Goal: Transaction & Acquisition: Purchase product/service

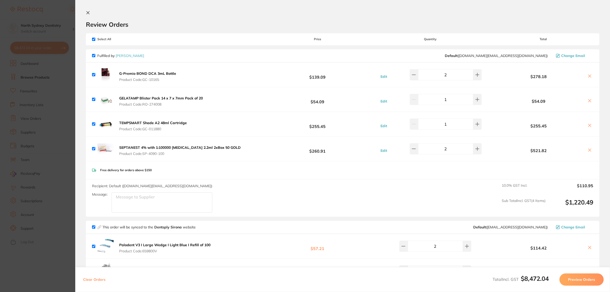
click at [163, 72] on b "G-Premio BOND DCA 3mL Bottle" at bounding box center [147, 73] width 57 height 5
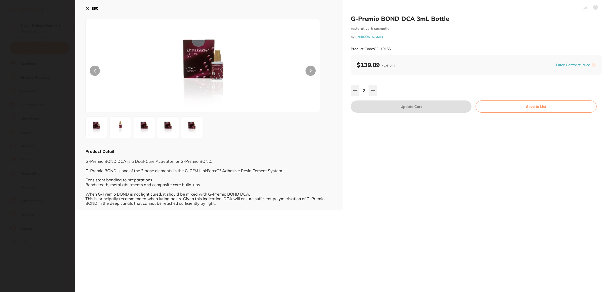
click at [89, 5] on button "ESC" at bounding box center [91, 8] width 13 height 9
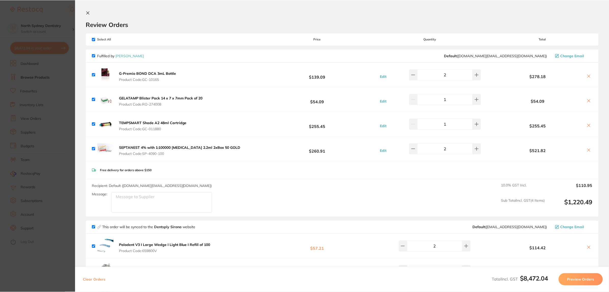
scroll to position [1, 0]
click at [589, 74] on icon at bounding box center [589, 76] width 4 height 4
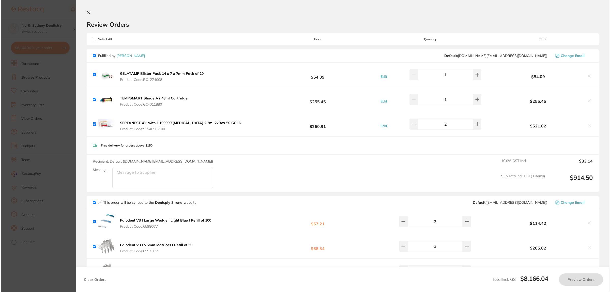
scroll to position [0, 0]
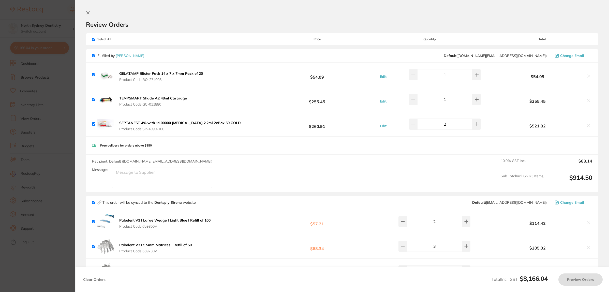
checkbox input "true"
click at [88, 12] on icon at bounding box center [88, 12] width 3 height 3
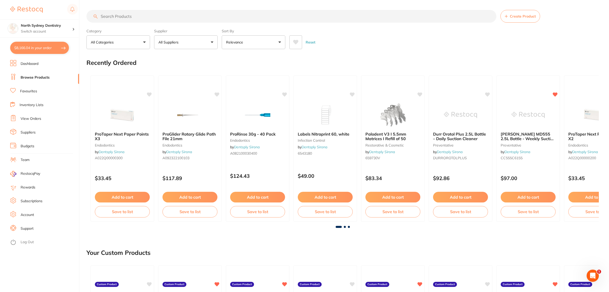
click at [146, 12] on input "search" at bounding box center [291, 16] width 410 height 13
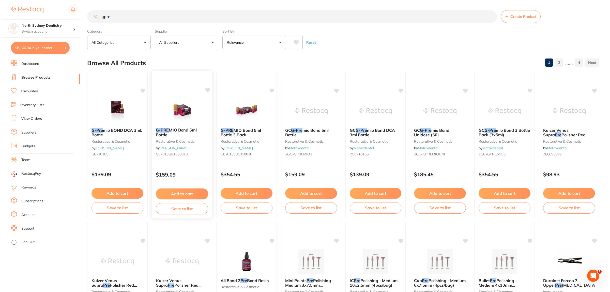
scroll to position [0, 0]
type input "gpre"
click at [242, 119] on img at bounding box center [245, 111] width 33 height 26
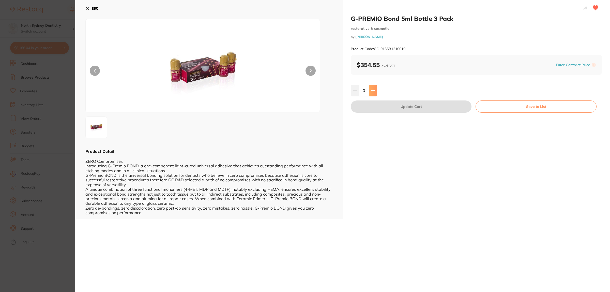
click at [374, 93] on button at bounding box center [373, 90] width 8 height 11
type input "1"
click at [392, 103] on button "Update Cart" at bounding box center [411, 106] width 121 height 12
checkbox input "false"
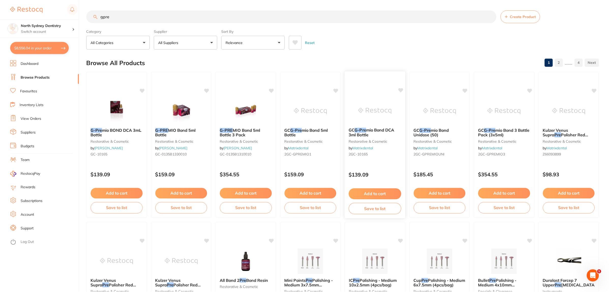
scroll to position [0, 0]
click at [53, 48] on button "$8,556.04 in your order" at bounding box center [39, 48] width 59 height 12
checkbox input "true"
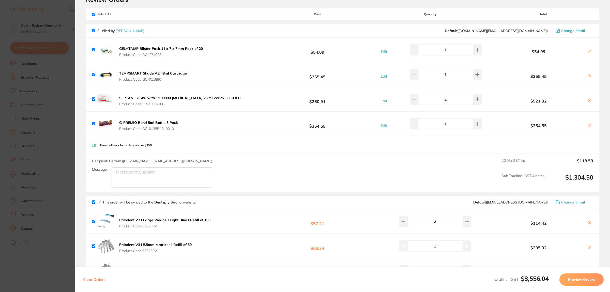
scroll to position [32, 0]
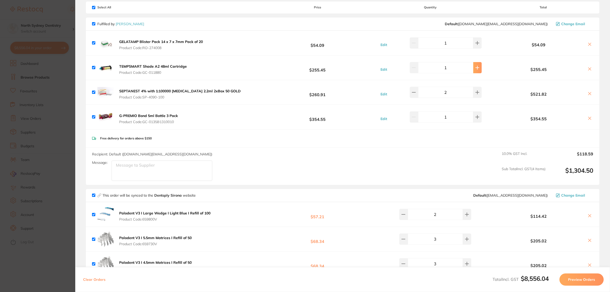
click at [477, 68] on icon at bounding box center [478, 68] width 4 height 4
type input "2"
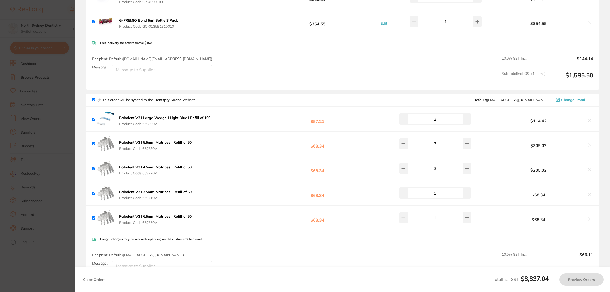
scroll to position [159, 0]
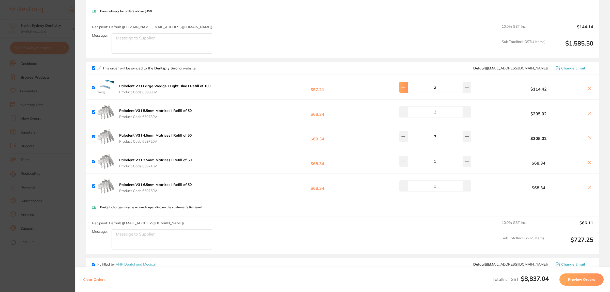
click at [406, 86] on icon at bounding box center [404, 87] width 4 height 4
type input "1"
click at [411, 134] on input "3" at bounding box center [435, 136] width 55 height 11
click at [410, 135] on input "3" at bounding box center [435, 136] width 55 height 11
click at [408, 137] on button at bounding box center [404, 136] width 8 height 11
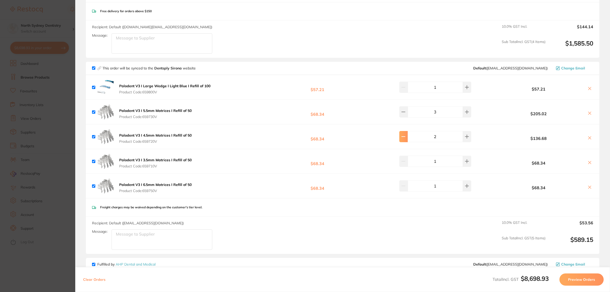
click at [408, 137] on button at bounding box center [404, 136] width 8 height 11
type input "1"
click at [589, 137] on icon at bounding box center [590, 138] width 4 height 4
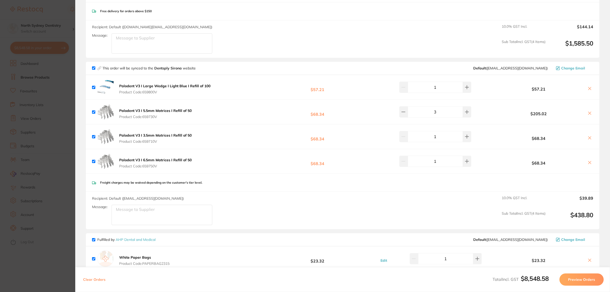
click at [589, 136] on icon at bounding box center [590, 138] width 4 height 4
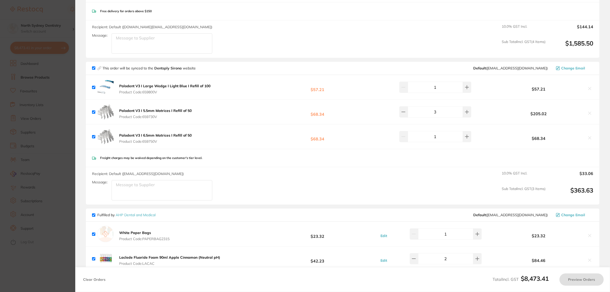
click at [592, 137] on button at bounding box center [590, 138] width 7 height 5
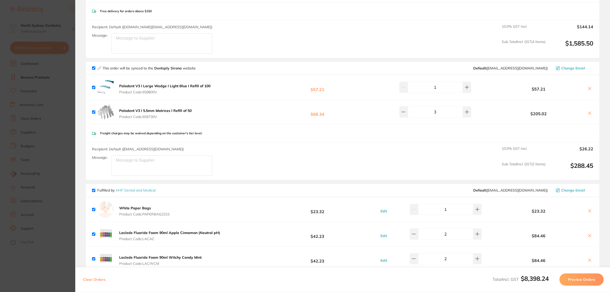
checkbox input "true"
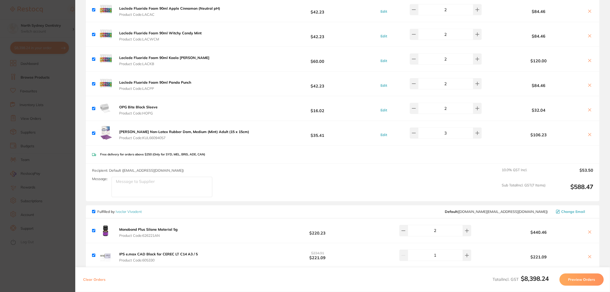
scroll to position [413, 0]
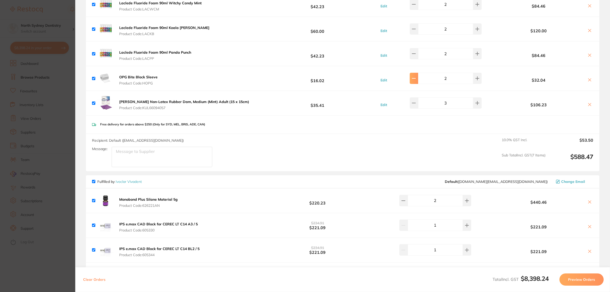
click at [414, 81] on button at bounding box center [414, 78] width 8 height 11
type input "1"
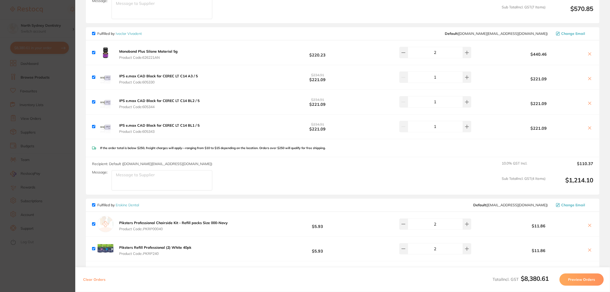
scroll to position [572, 0]
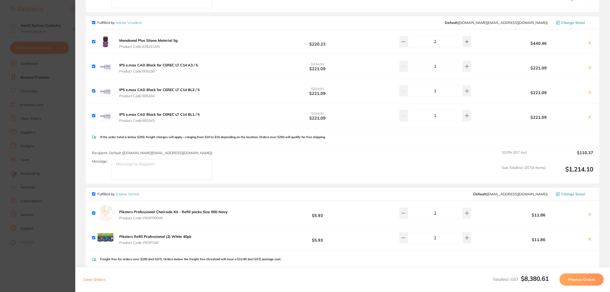
click at [588, 119] on icon at bounding box center [590, 117] width 4 height 4
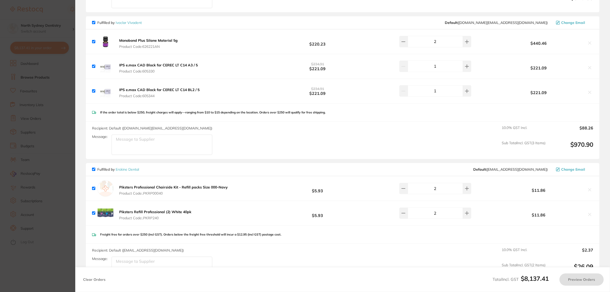
click at [590, 93] on icon at bounding box center [590, 92] width 4 height 4
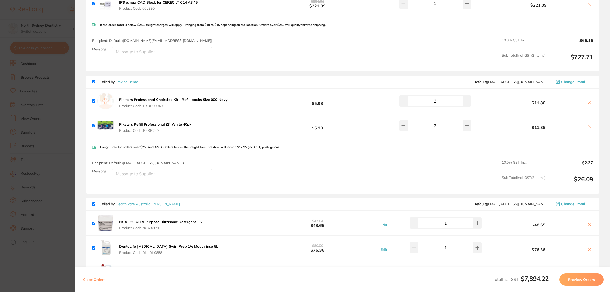
checkbox input "true"
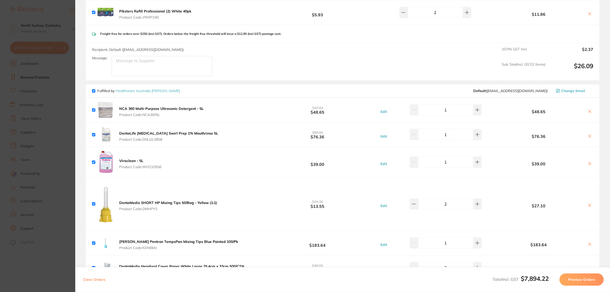
scroll to position [763, 0]
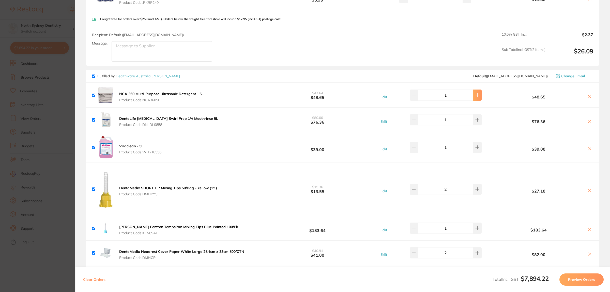
click at [476, 94] on icon at bounding box center [478, 95] width 4 height 4
type input "2"
click at [476, 120] on icon at bounding box center [477, 119] width 3 height 3
type input "2"
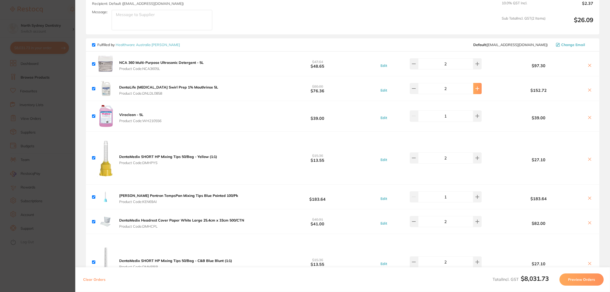
scroll to position [795, 0]
click at [474, 120] on button at bounding box center [478, 115] width 8 height 11
type input "2"
type input "1"
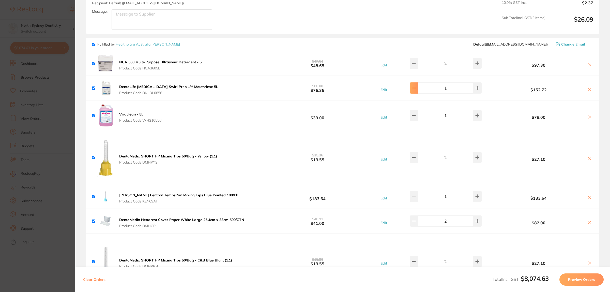
type input "2"
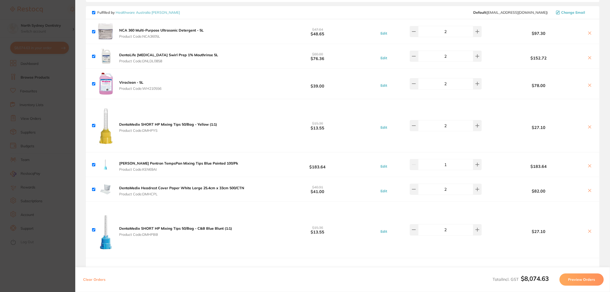
scroll to position [859, 0]
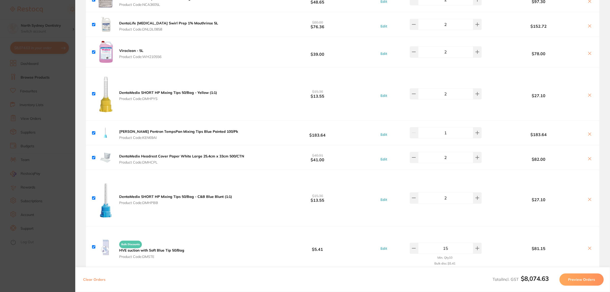
click at [244, 132] on div "[PERSON_NAME] Pentron TempsPan Mixing Tips Blue Pointed 100/Pk Product Code: KE…" at bounding box center [343, 133] width 514 height 24
click at [213, 132] on b "[PERSON_NAME] Pentron TempsPan Mixing Tips Blue Pointed 100/Pk" at bounding box center [178, 131] width 119 height 5
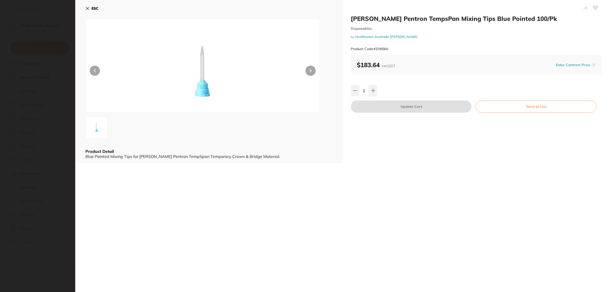
scroll to position [0, 0]
click at [87, 9] on icon at bounding box center [87, 8] width 4 height 4
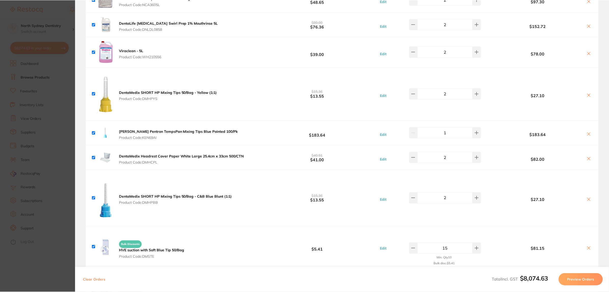
scroll to position [0, 0]
click at [208, 200] on button "DentaMedix SHORT HP Mixing Tips 50/Bag - C&B Blue Blunt (1:1) Product Code: DMH…" at bounding box center [176, 199] width 116 height 11
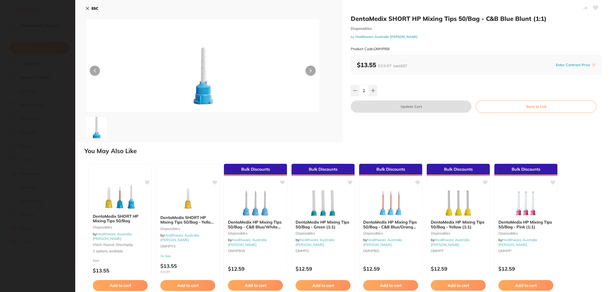
scroll to position [0, 0]
click at [87, 7] on icon at bounding box center [87, 8] width 4 height 4
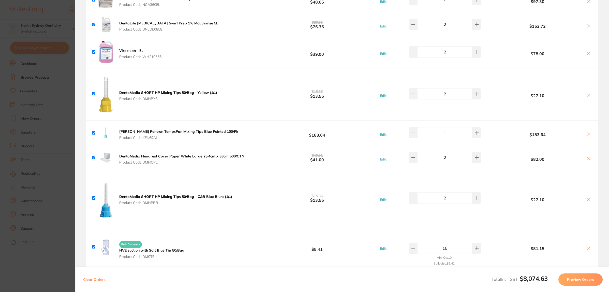
click at [593, 200] on div "DentaMedix SHORT HP Mixing Tips 50/Bag - C&B Blue Blunt (1:1) Product Code: DMH…" at bounding box center [342, 198] width 513 height 56
click at [589, 200] on icon at bounding box center [589, 199] width 4 height 4
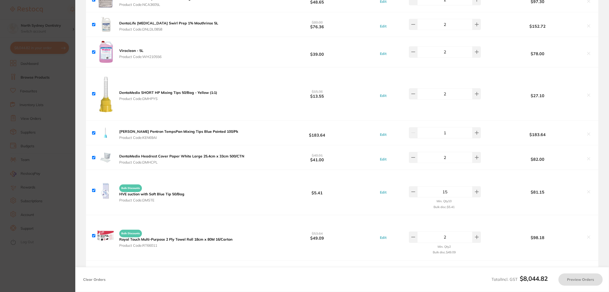
checkbox input "true"
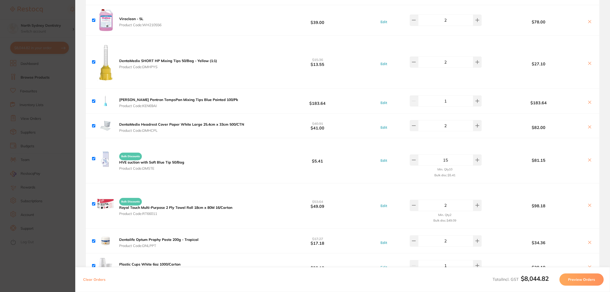
scroll to position [922, 0]
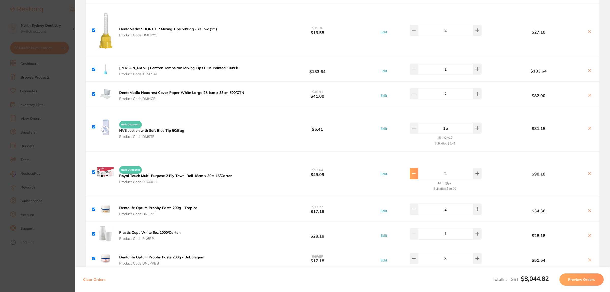
click at [416, 175] on icon at bounding box center [414, 173] width 4 height 4
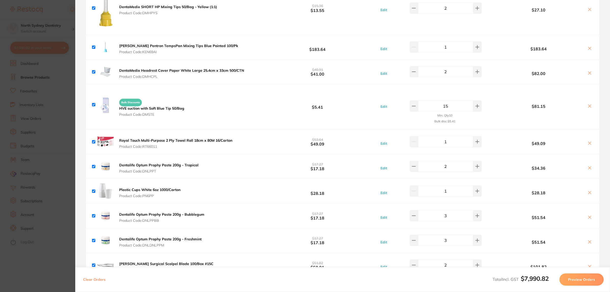
scroll to position [954, 0]
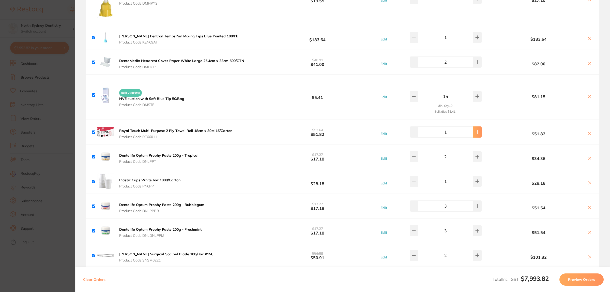
click at [476, 133] on icon at bounding box center [477, 131] width 3 height 3
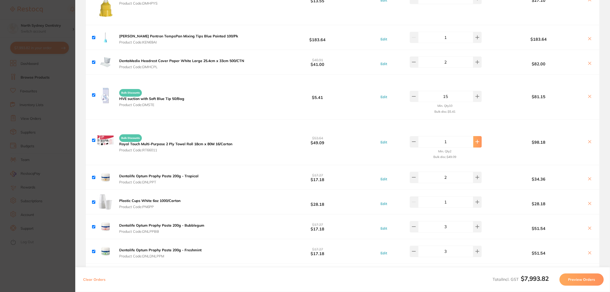
type input "2"
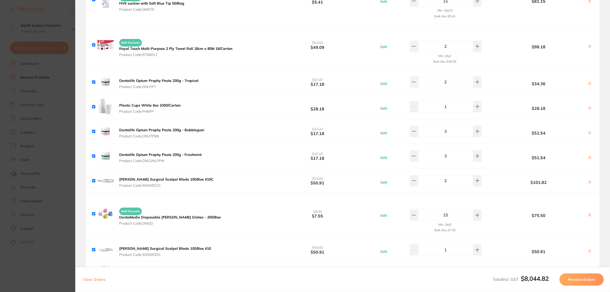
scroll to position [1081, 0]
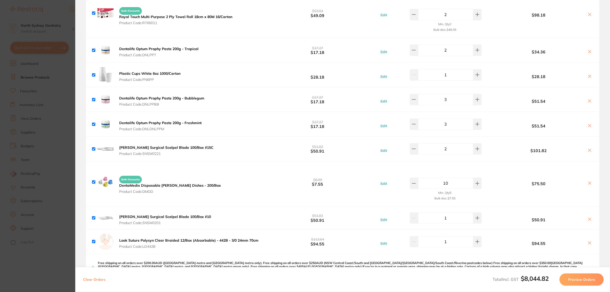
click at [259, 148] on div "[PERSON_NAME] Surgical Scalpel Blade 100/Box #15C Product Code: SNSM0221 $51.82…" at bounding box center [343, 149] width 514 height 24
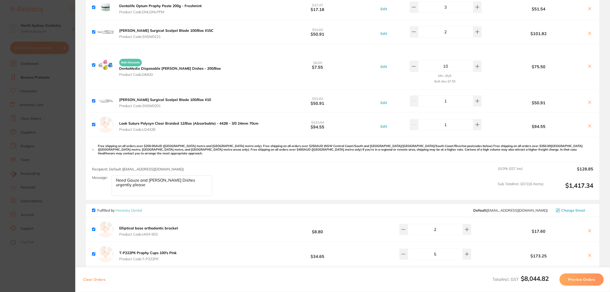
scroll to position [1208, 0]
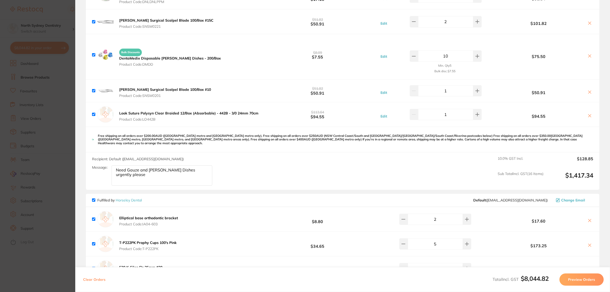
click at [589, 93] on icon at bounding box center [590, 92] width 3 height 3
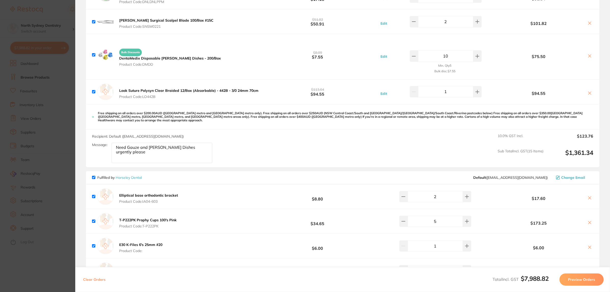
checkbox input "true"
click at [242, 91] on b "Look Suture Polysyn Clear Braided 12/Box (Absorbable) - 442B - 3/0 24mm 70cm" at bounding box center [188, 90] width 139 height 5
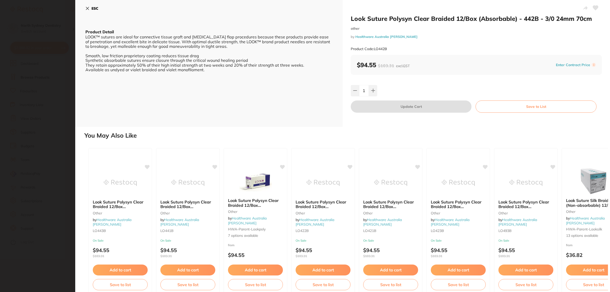
scroll to position [0, 0]
click at [87, 8] on icon at bounding box center [87, 8] width 4 height 4
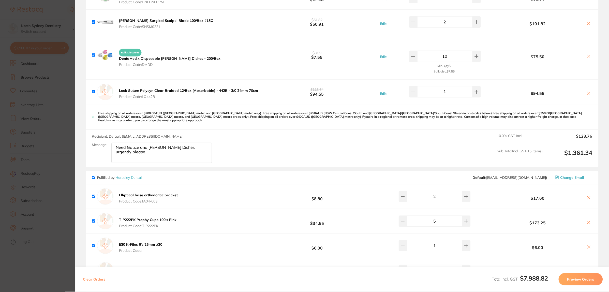
scroll to position [0, 0]
click at [249, 92] on b "Look Suture Polysyn Clear Braided 12/Box (Absorbable) - 442B - 3/0 24mm 70cm" at bounding box center [188, 90] width 139 height 5
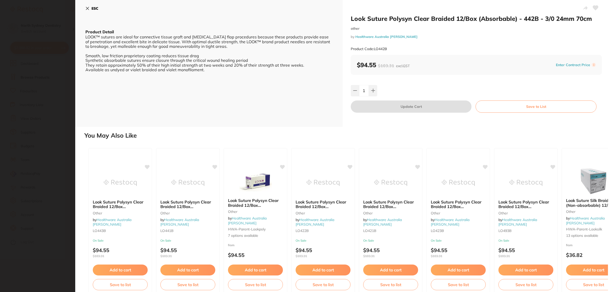
scroll to position [0, 0]
click at [89, 7] on icon at bounding box center [87, 8] width 4 height 4
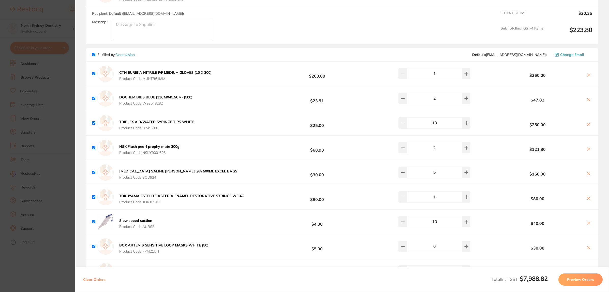
scroll to position [1494, 0]
